Goal: Information Seeking & Learning: Learn about a topic

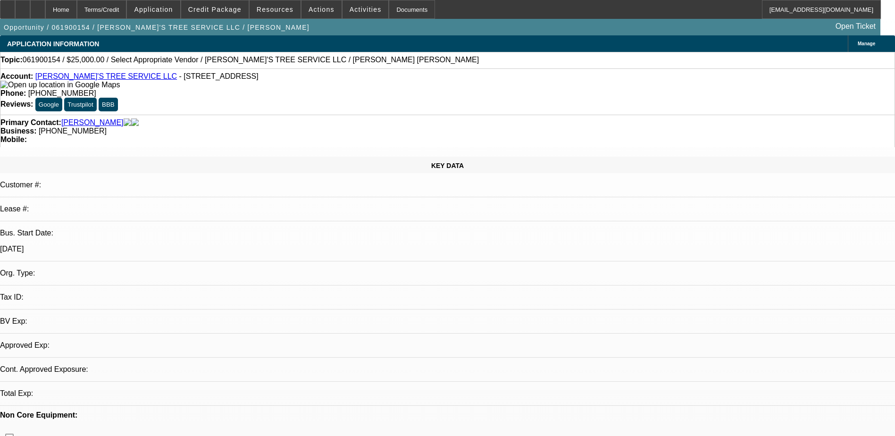
select select "0"
select select "2"
select select "0.1"
select select "1"
select select "2"
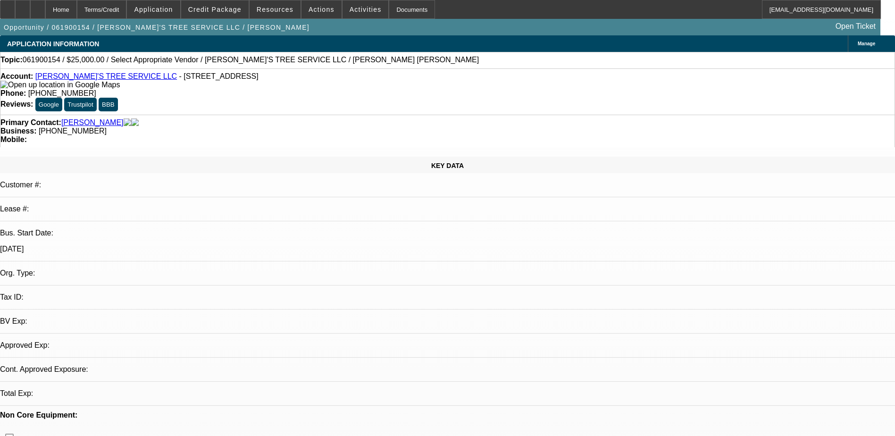
select select
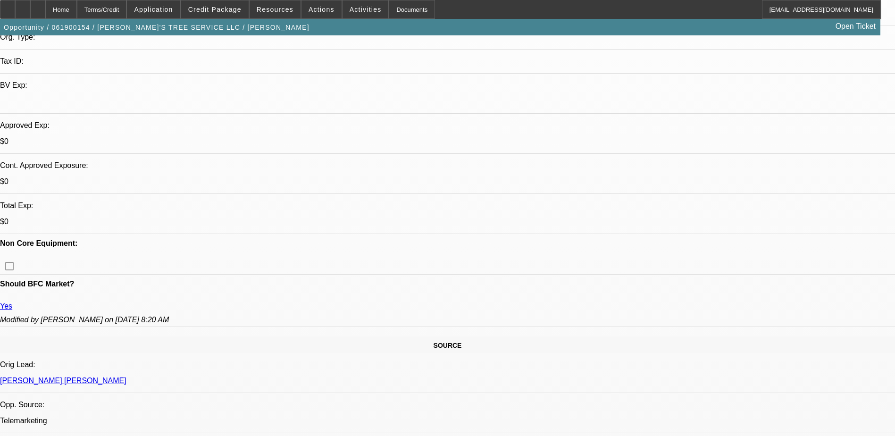
scroll to position [94, 0]
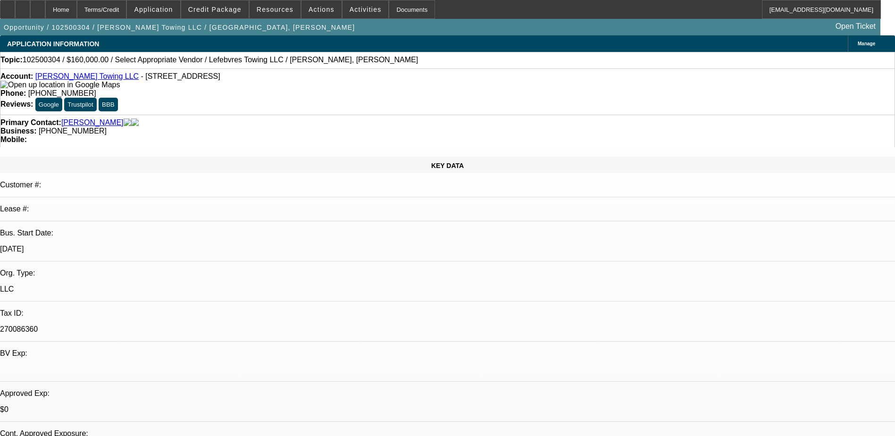
select select "0"
select select "2"
select select "0.1"
select select "4"
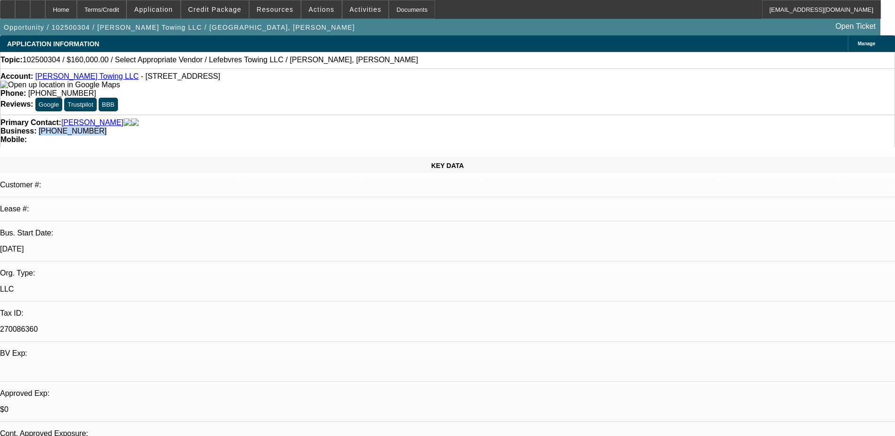
drag, startPoint x: 373, startPoint y: 113, endPoint x: 337, endPoint y: 111, distance: 36.4
click at [337, 115] on div "Primary Contact: [GEOGRAPHIC_DATA][PERSON_NAME] Business: [PHONE_NUMBER] Mobile:" at bounding box center [447, 131] width 895 height 33
copy span "[PHONE_NUMBER]"
click at [385, 115] on div "Primary Contact: [GEOGRAPHIC_DATA][PERSON_NAME] Business: [PHONE_NUMBER] Mobile:" at bounding box center [447, 131] width 895 height 33
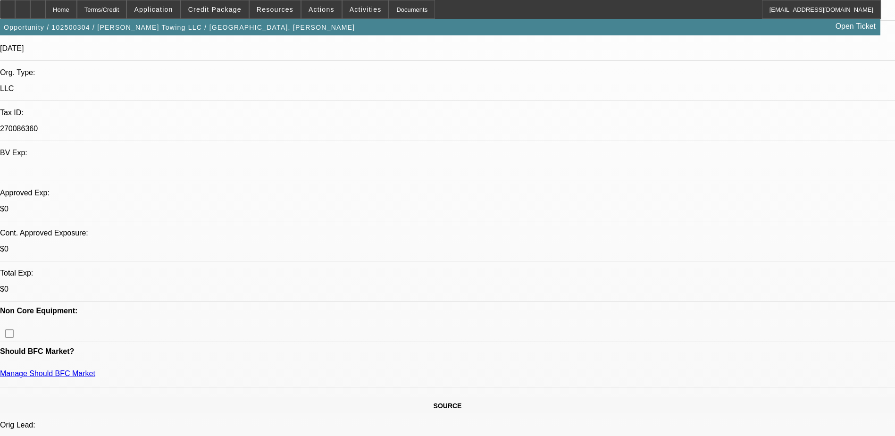
scroll to position [283, 0]
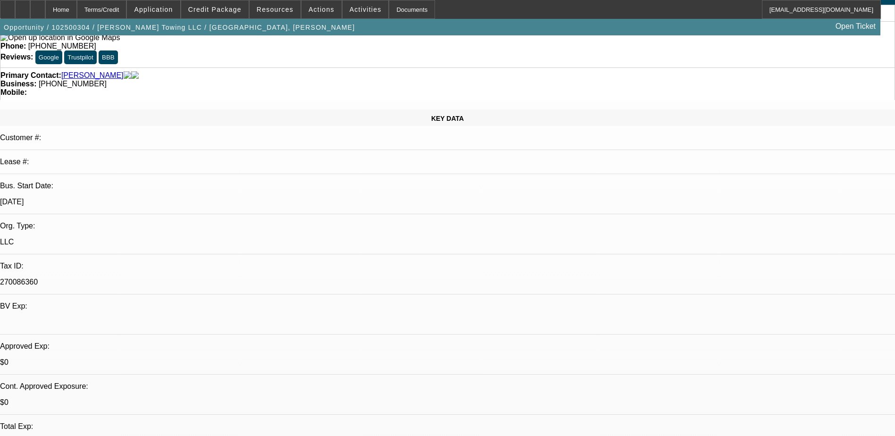
scroll to position [0, 0]
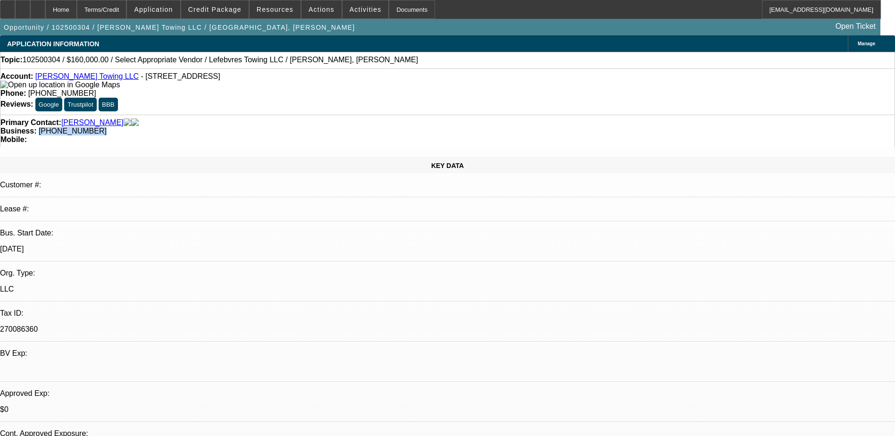
drag, startPoint x: 393, startPoint y: 106, endPoint x: 337, endPoint y: 111, distance: 55.9
click at [337, 115] on div "Primary Contact: [GEOGRAPHIC_DATA][PERSON_NAME] Business: [PHONE_NUMBER] Mobile:" at bounding box center [447, 131] width 895 height 33
copy span "[PHONE_NUMBER]"
drag, startPoint x: 388, startPoint y: 98, endPoint x: 336, endPoint y: 113, distance: 54.0
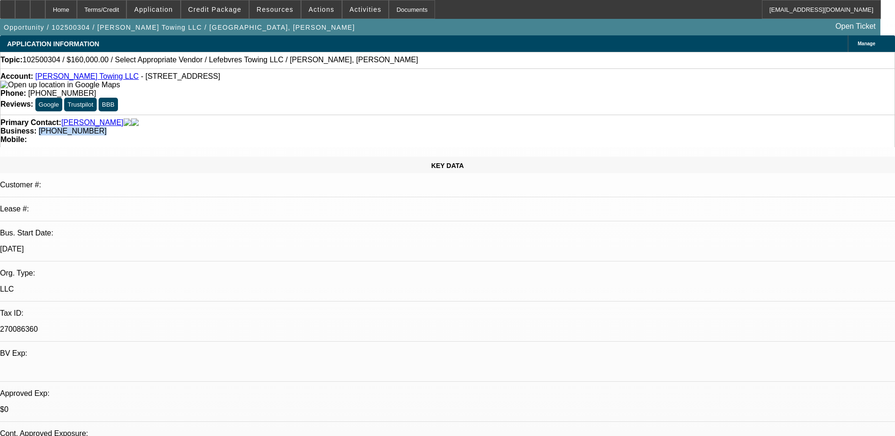
click at [336, 115] on div "Primary Contact: [GEOGRAPHIC_DATA][PERSON_NAME] Business: [PHONE_NUMBER] Mobile:" at bounding box center [447, 131] width 895 height 33
copy span "[PHONE_NUMBER]"
click at [337, 115] on div "Primary Contact: [GEOGRAPHIC_DATA][PERSON_NAME] Business: [PHONE_NUMBER] Mobile:" at bounding box center [447, 131] width 895 height 33
